Goal: Find specific page/section: Find specific page/section

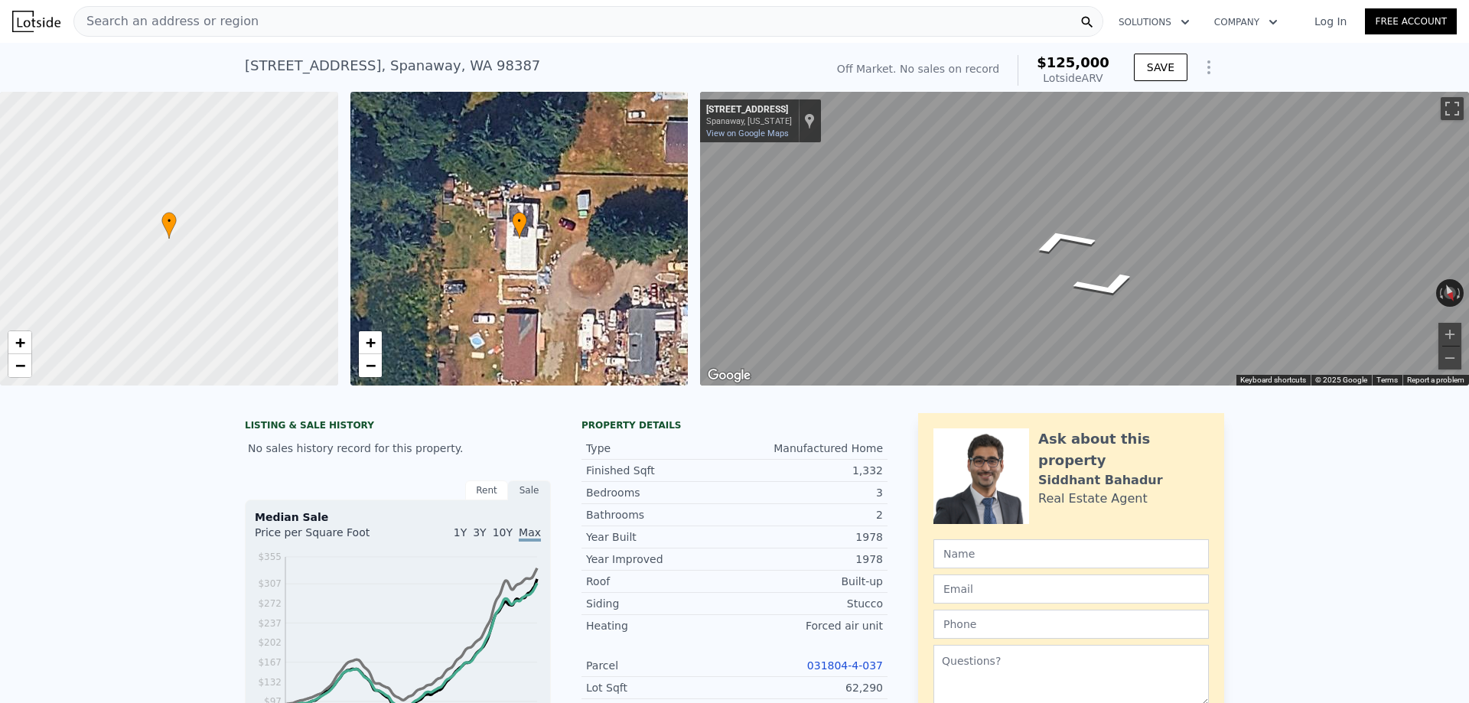
click at [724, 54] on div "[STREET_ADDRESS] No sales on record (~ARV $125k )" at bounding box center [532, 70] width 574 height 43
click at [421, 20] on div "Search an address or region" at bounding box center [588, 21] width 1030 height 31
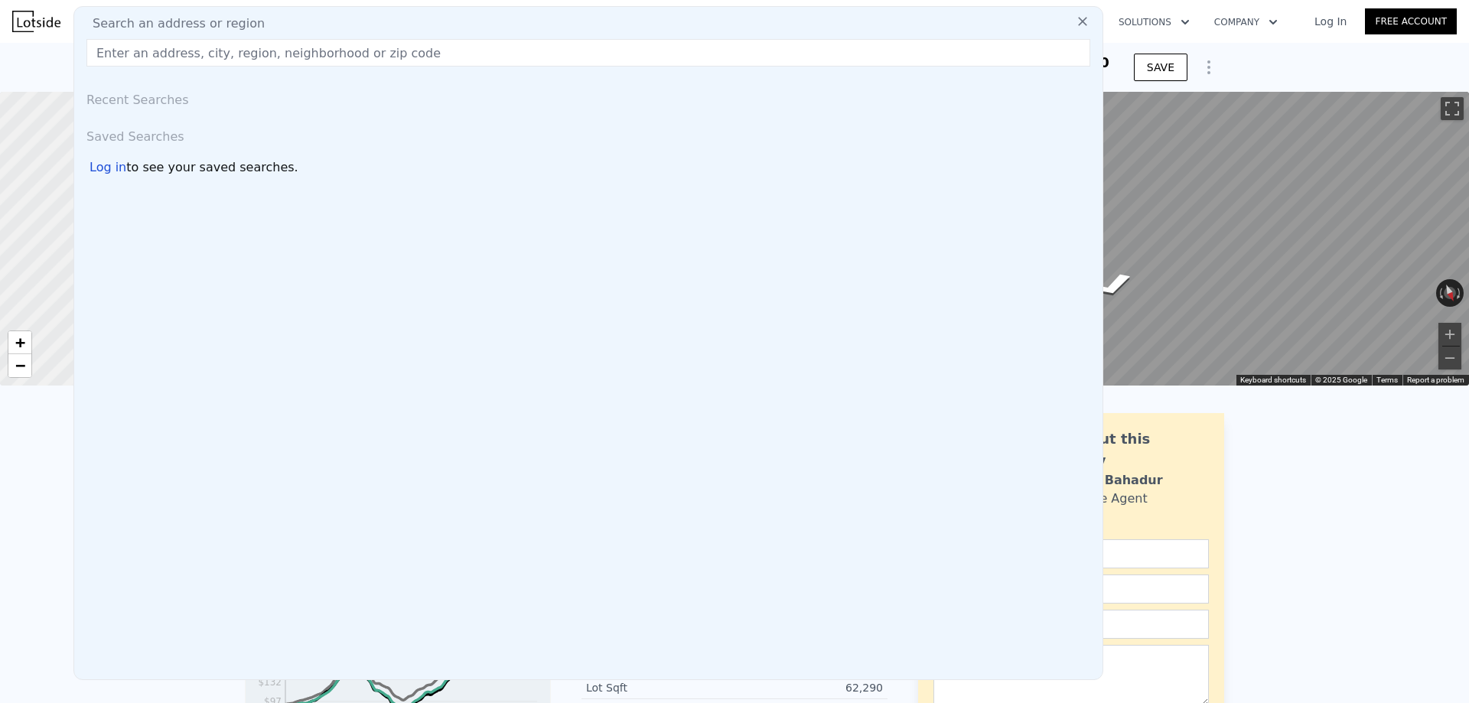
click at [643, 62] on input "text" at bounding box center [588, 53] width 1004 height 28
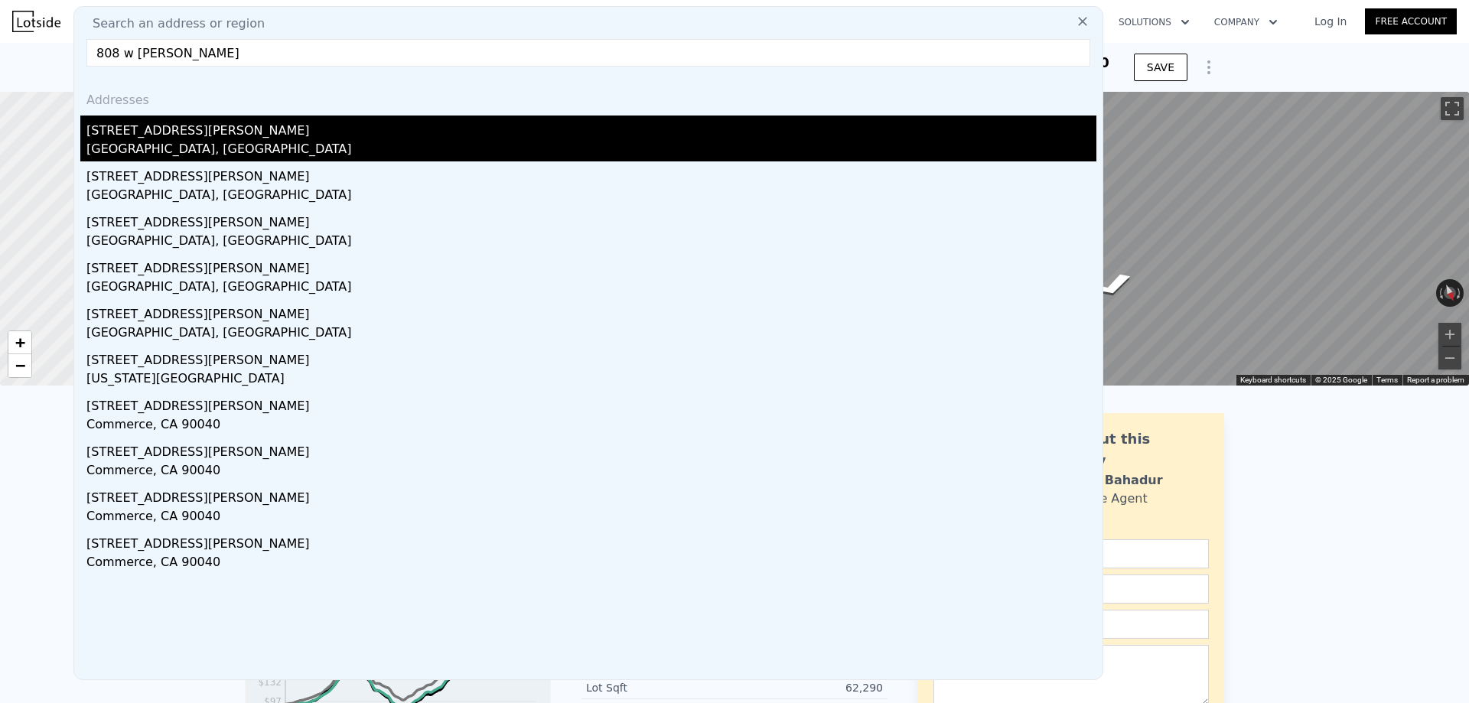
type input "808 w [PERSON_NAME]"
click at [245, 143] on div "[GEOGRAPHIC_DATA], [GEOGRAPHIC_DATA]" at bounding box center [591, 150] width 1010 height 21
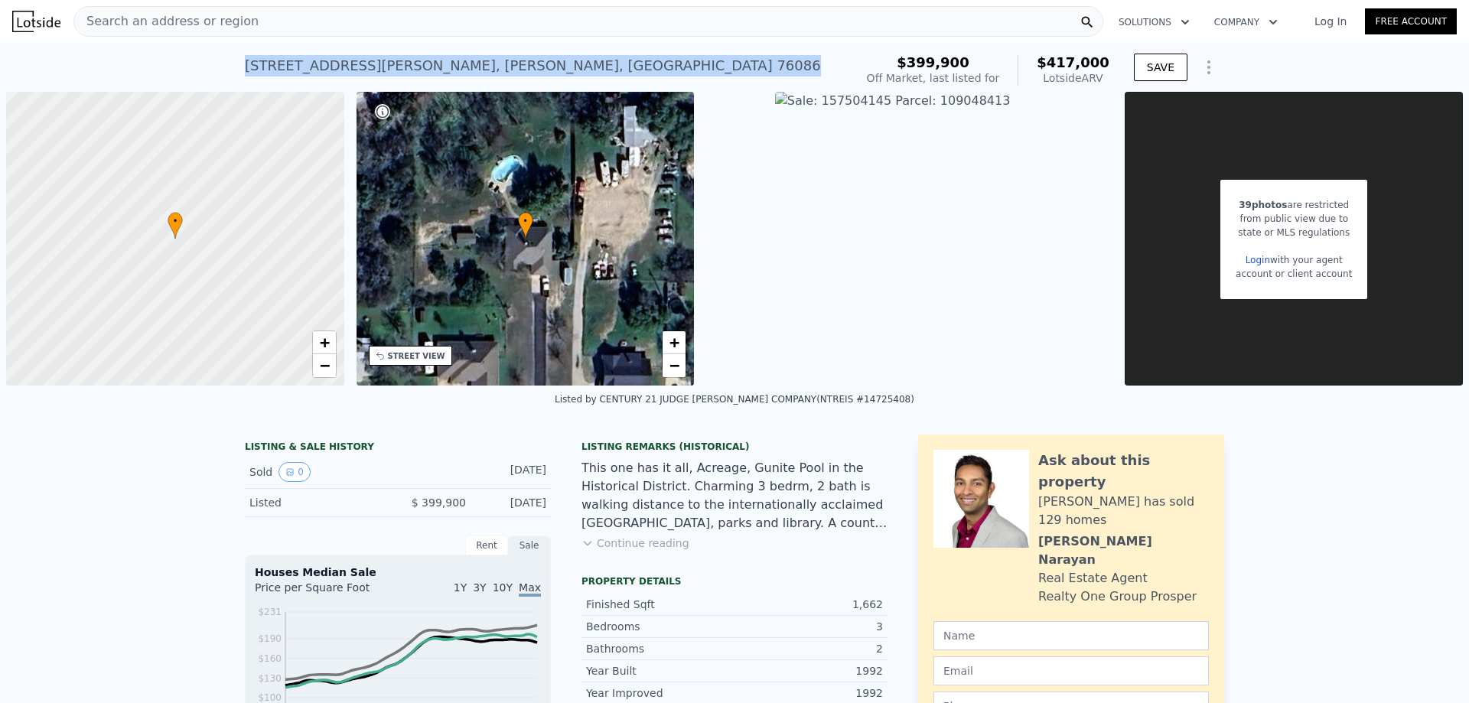
drag, startPoint x: 495, startPoint y: 67, endPoint x: 246, endPoint y: 70, distance: 249.4
click at [246, 70] on div "[STREET_ADDRESS][PERSON_NAME] No sales on record (~ARV $417k )" at bounding box center [546, 70] width 603 height 43
